Goal: Information Seeking & Learning: Learn about a topic

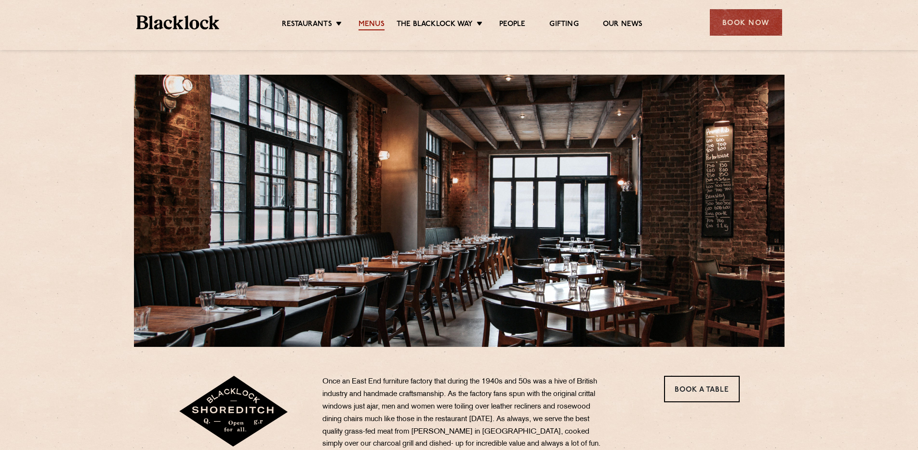
click at [374, 25] on link "Menus" at bounding box center [371, 25] width 26 height 11
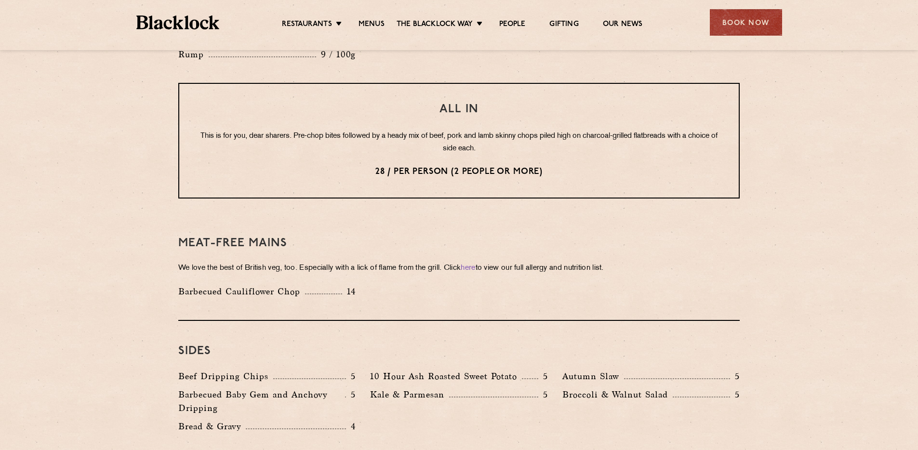
scroll to position [1209, 0]
drag, startPoint x: 182, startPoint y: 265, endPoint x: 297, endPoint y: 264, distance: 115.2
click at [297, 284] on p "Barbecued Cauliflower Chop" at bounding box center [241, 290] width 127 height 13
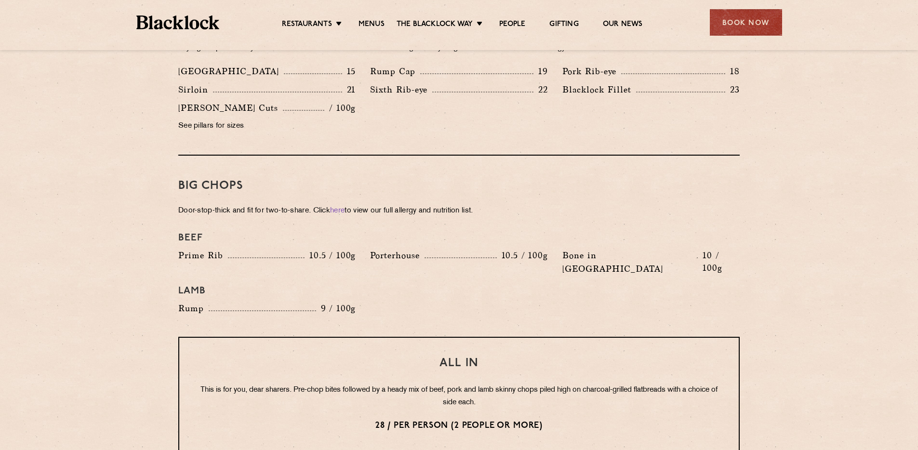
scroll to position [1090, 0]
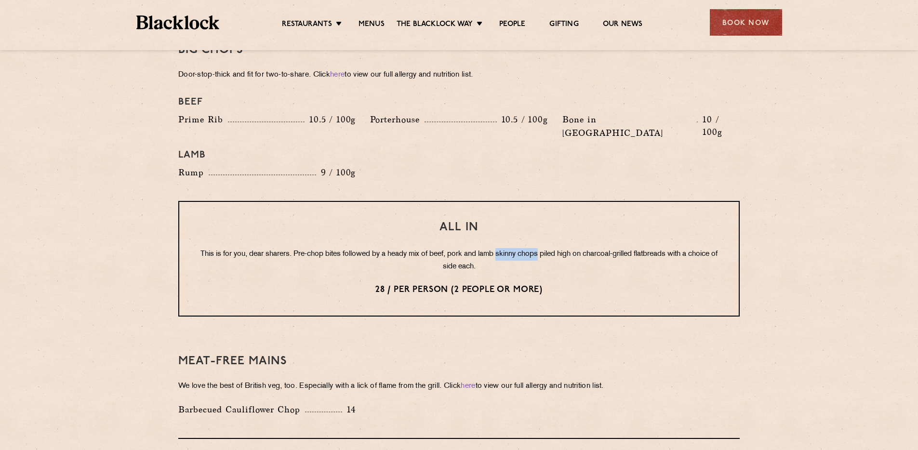
drag, startPoint x: 513, startPoint y: 225, endPoint x: 556, endPoint y: 227, distance: 42.9
click at [556, 248] on p "This is for you, dear sharers. Pre-chop bites followed by a heady mix of beef, …" at bounding box center [459, 260] width 521 height 25
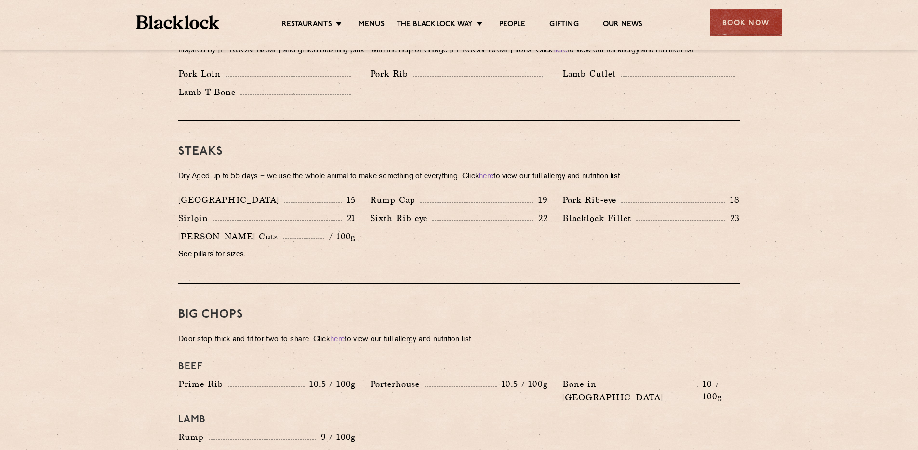
scroll to position [831, 0]
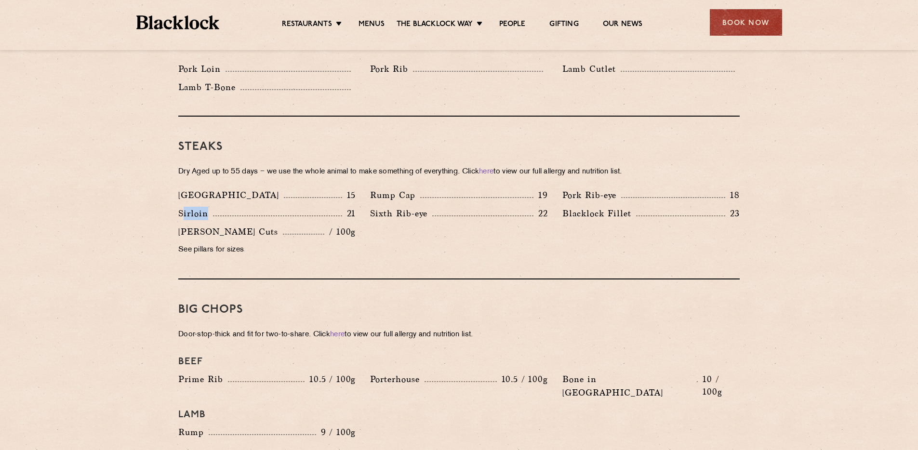
drag, startPoint x: 184, startPoint y: 198, endPoint x: 213, endPoint y: 203, distance: 30.0
click at [213, 207] on div "Sirloin 21" at bounding box center [266, 213] width 177 height 13
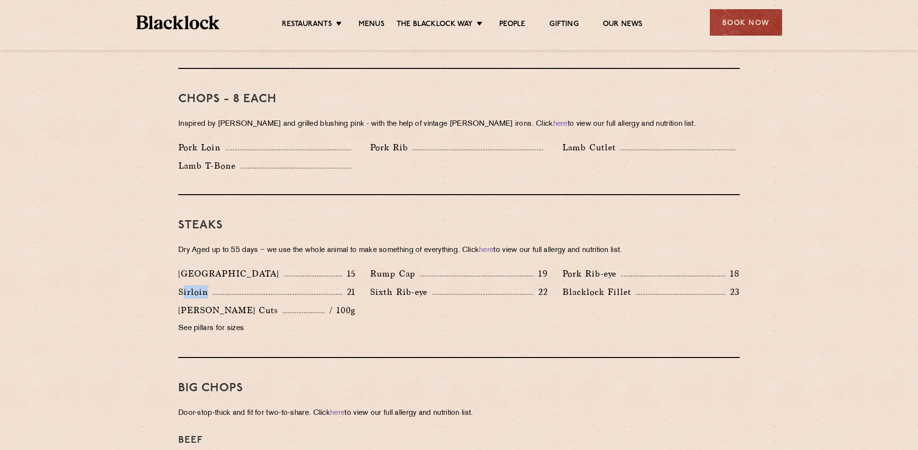
scroll to position [754, 0]
click at [196, 320] on p "See pillars for sizes" at bounding box center [266, 326] width 177 height 13
drag, startPoint x: 177, startPoint y: 310, endPoint x: 242, endPoint y: 318, distance: 65.5
click at [242, 318] on div "[PERSON_NAME] Cuts / 100g See pillars for sizes" at bounding box center [267, 320] width 192 height 37
click at [248, 320] on p "See pillars for sizes" at bounding box center [266, 326] width 177 height 13
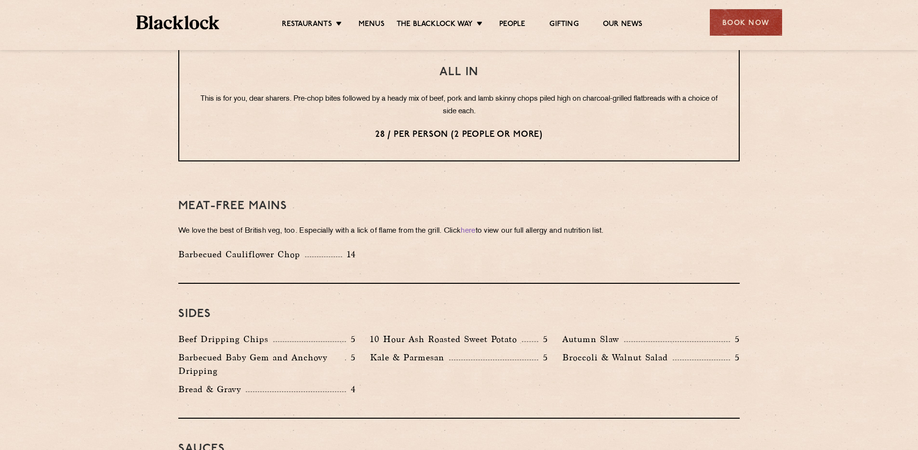
scroll to position [1331, 0]
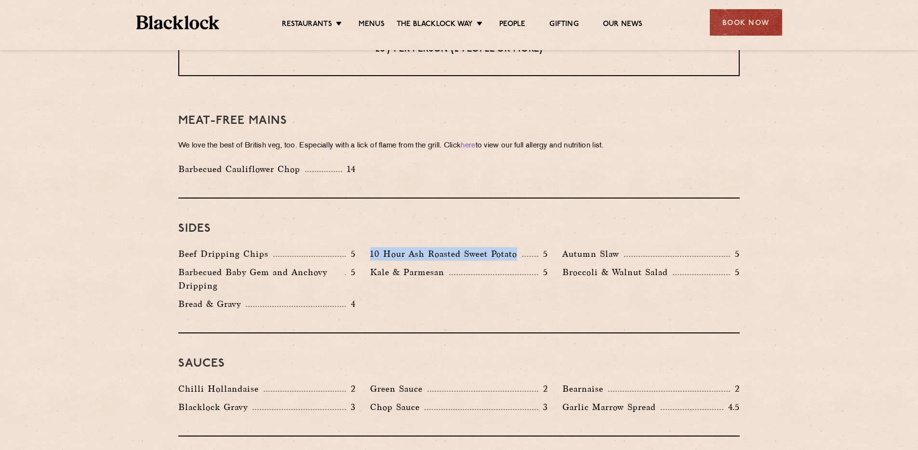
drag, startPoint x: 370, startPoint y: 225, endPoint x: 521, endPoint y: 228, distance: 151.3
click at [519, 247] on p "10 Hour Ash Roasted Sweet Potato" at bounding box center [446, 253] width 152 height 13
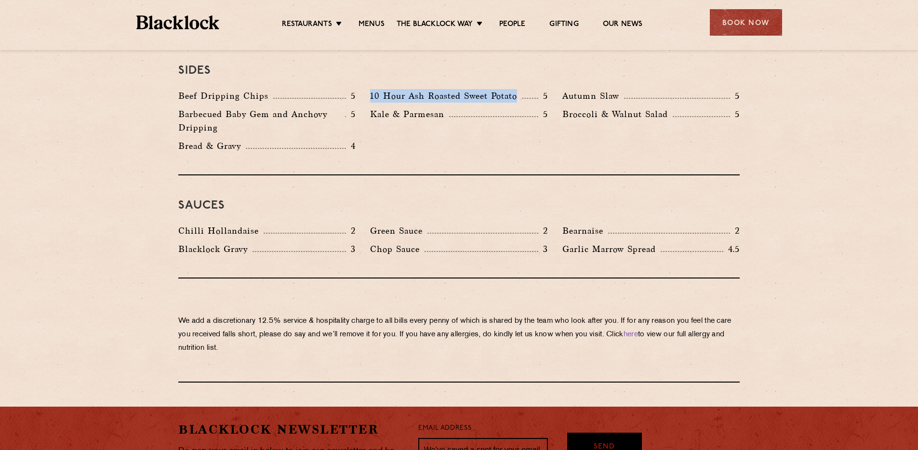
scroll to position [1495, 0]
